Goal: Task Accomplishment & Management: Manage account settings

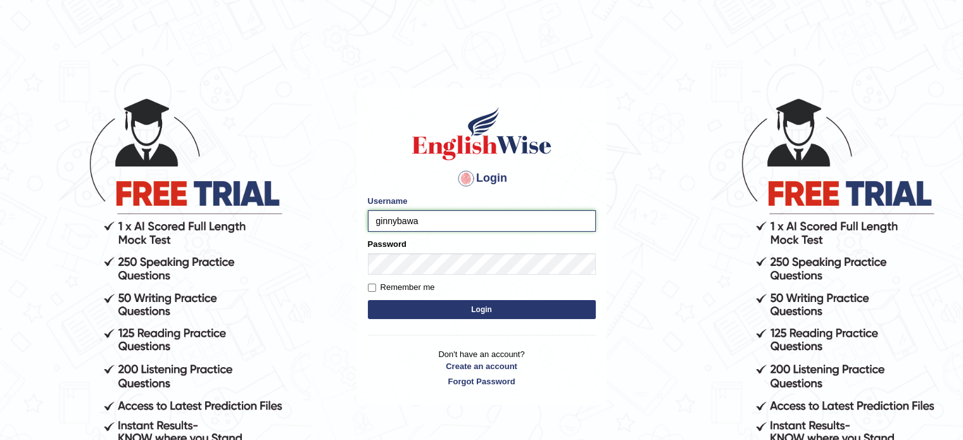
click at [465, 223] on input "ginnybawa" at bounding box center [482, 221] width 228 height 22
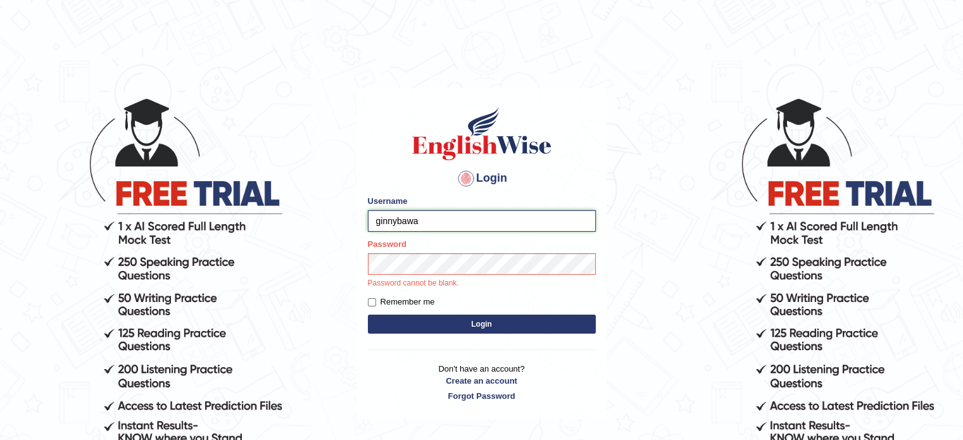
click at [436, 258] on form "Please fix the following errors: Username ginnybawa Password Password cannot be…" at bounding box center [482, 266] width 228 height 142
click at [437, 322] on form "Please fix the following errors: Username ginnybawa Password Password cannot be…" at bounding box center [482, 266] width 228 height 142
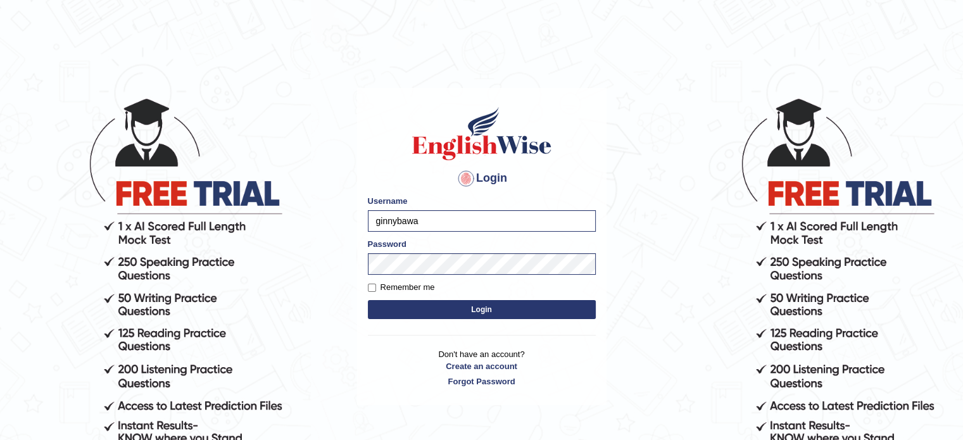
click at [473, 309] on button "Login" at bounding box center [482, 309] width 228 height 19
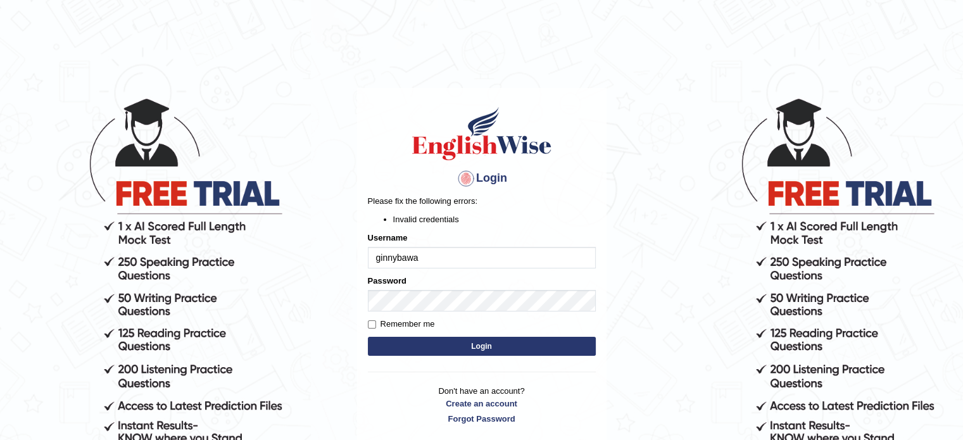
click at [447, 337] on button "Login" at bounding box center [482, 346] width 228 height 19
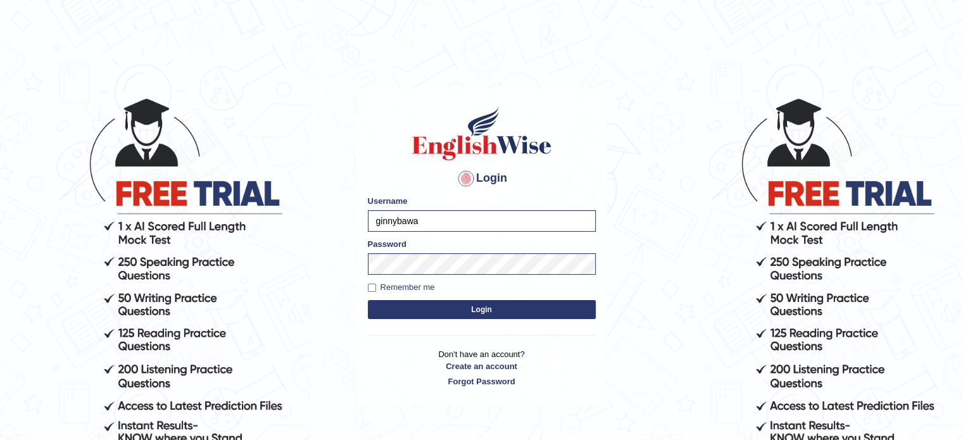
click at [456, 348] on p "Don't have an account? Create an account Forgot Password" at bounding box center [482, 367] width 228 height 39
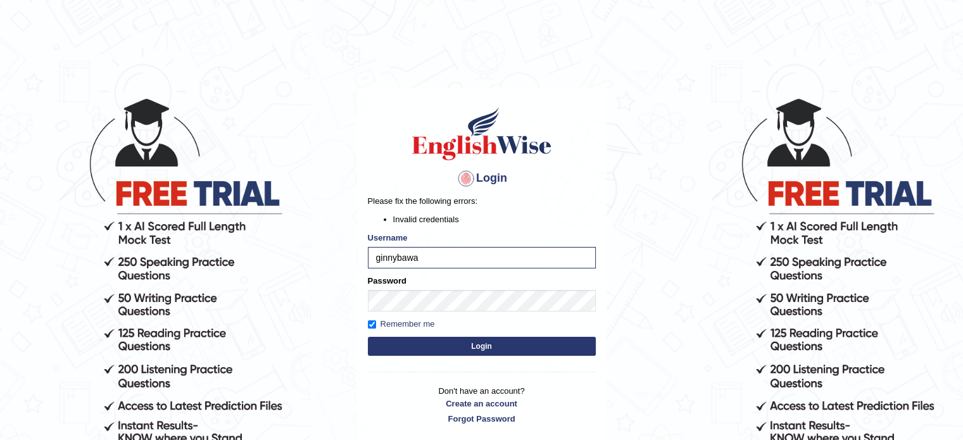
click at [438, 337] on button "Login" at bounding box center [482, 346] width 228 height 19
click at [461, 346] on button "Login" at bounding box center [482, 346] width 228 height 19
drag, startPoint x: 515, startPoint y: 72, endPoint x: 143, endPoint y: -64, distance: 396.3
click at [143, 0] on html "Login Please fix the following errors: Invalid credentials Username ginnybawa P…" at bounding box center [481, 220] width 963 height 440
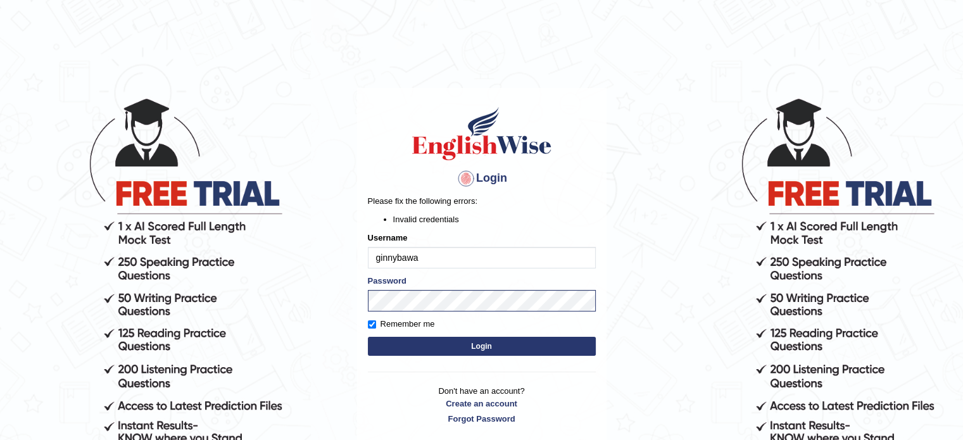
click at [462, 341] on button "Login" at bounding box center [482, 346] width 228 height 19
